Goal: Transaction & Acquisition: Subscribe to service/newsletter

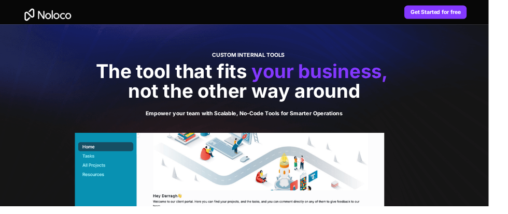
scroll to position [5, 0]
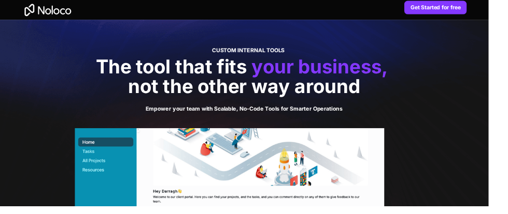
click at [216, 99] on span "not the other way around" at bounding box center [253, 90] width 241 height 24
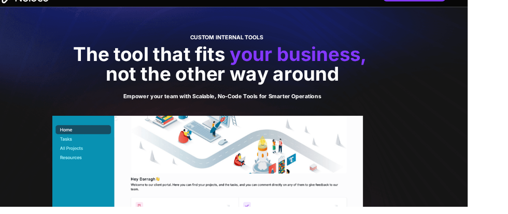
scroll to position [16, 2]
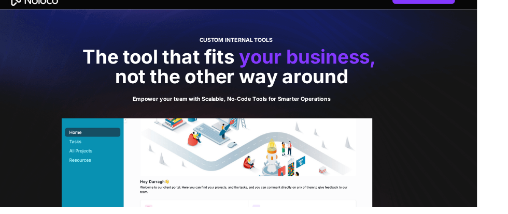
click at [492, 120] on div at bounding box center [252, 183] width 508 height 347
click at [481, 115] on div at bounding box center [252, 183] width 508 height 347
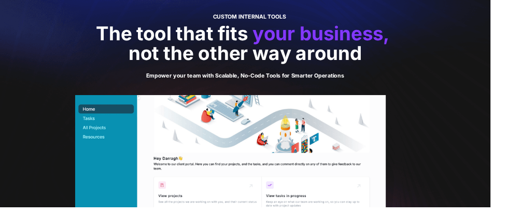
scroll to position [40, 2]
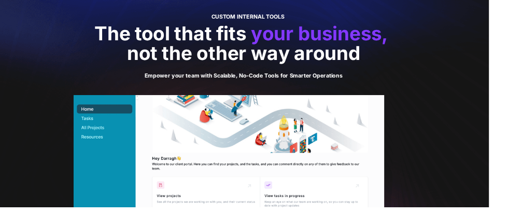
click at [246, 35] on span "The tool that fits" at bounding box center [177, 34] width 158 height 24
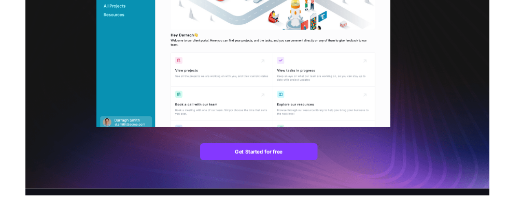
scroll to position [166, 0]
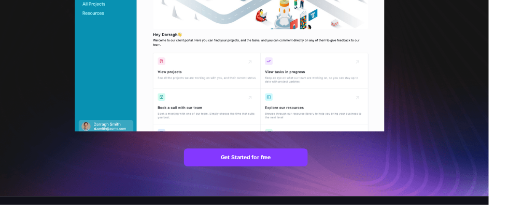
click at [284, 38] on img at bounding box center [239, 55] width 322 height 167
click at [96, 81] on img at bounding box center [239, 55] width 322 height 167
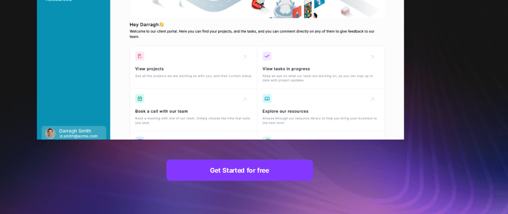
scroll to position [186, 8]
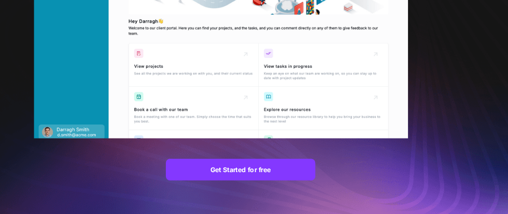
click at [70, 85] on img at bounding box center [231, 35] width 322 height 167
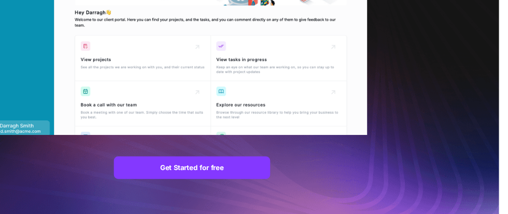
scroll to position [193, 19]
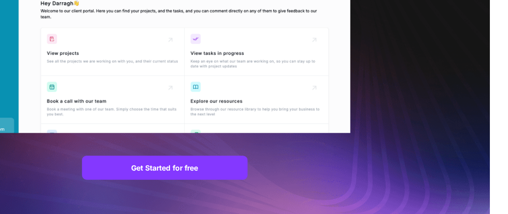
scroll to position [179, 19]
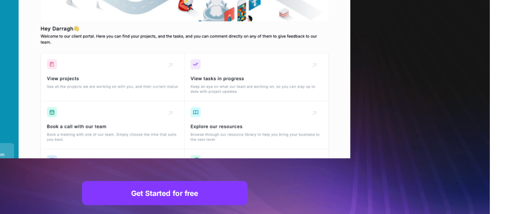
click at [172, 144] on link "Get Started for free" at bounding box center [236, 153] width 128 height 19
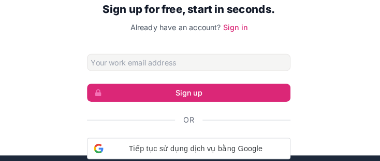
scroll to position [6, 0]
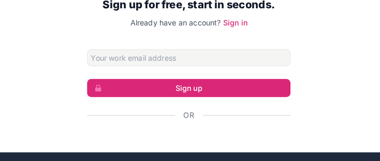
click at [10, 27] on div "Sign up for free, start in seconds. Already have an account? Sign in Sign up Or…" at bounding box center [190, 70] width 380 height 250
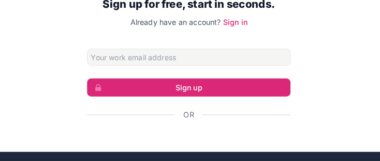
scroll to position [12, 0]
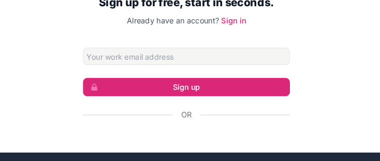
click at [0, 24] on html "Sign up for free, start in seconds. Already have an account? Sign in Sign up Or…" at bounding box center [190, 68] width 380 height 161
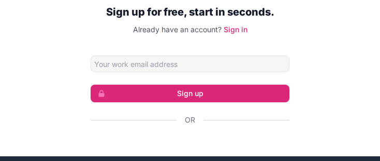
scroll to position [0, 0]
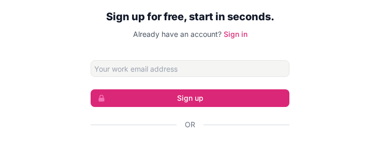
click at [142, 130] on div "Or" at bounding box center [190, 124] width 199 height 10
click at [121, 130] on div "Or" at bounding box center [190, 124] width 199 height 10
